Goal: Check status: Check status

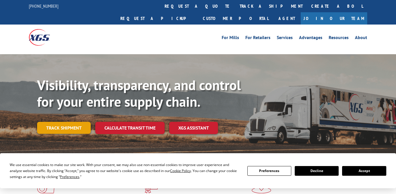
click at [75, 122] on link "Track shipment" at bounding box center [64, 128] width 54 height 12
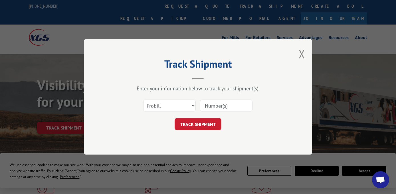
click at [225, 105] on input at bounding box center [226, 106] width 52 height 12
select select "bol"
click at [223, 104] on input at bounding box center [226, 106] width 52 height 12
paste input "15173254"
type input "15173254"
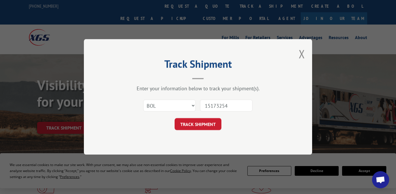
click at [208, 132] on div "Track Shipment Enter your information below to track your shipment(s). Select c…" at bounding box center [198, 96] width 228 height 115
click at [208, 125] on button "TRACK SHIPMENT" at bounding box center [198, 124] width 47 height 12
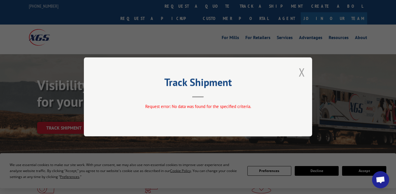
click at [301, 66] on button "Close modal" at bounding box center [302, 71] width 6 height 15
